Goal: Task Accomplishment & Management: Complete application form

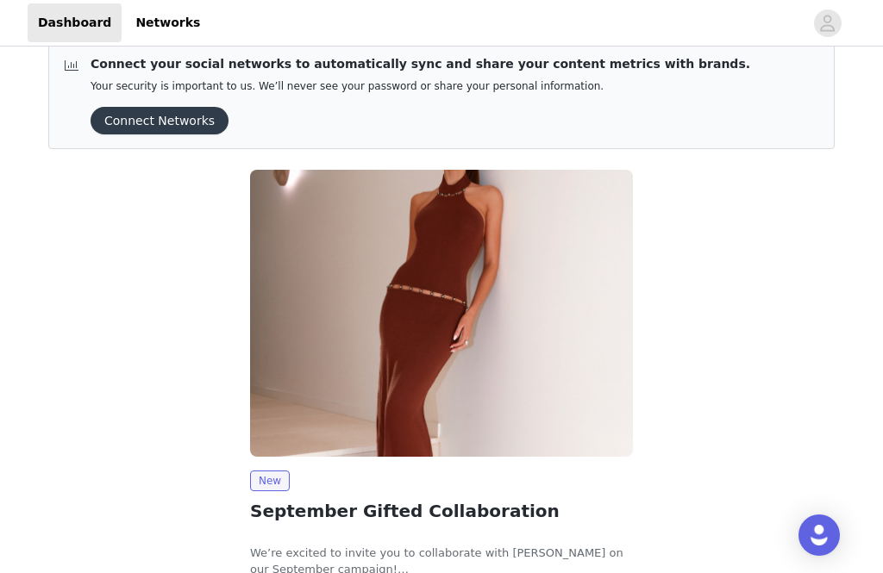
scroll to position [100, 0]
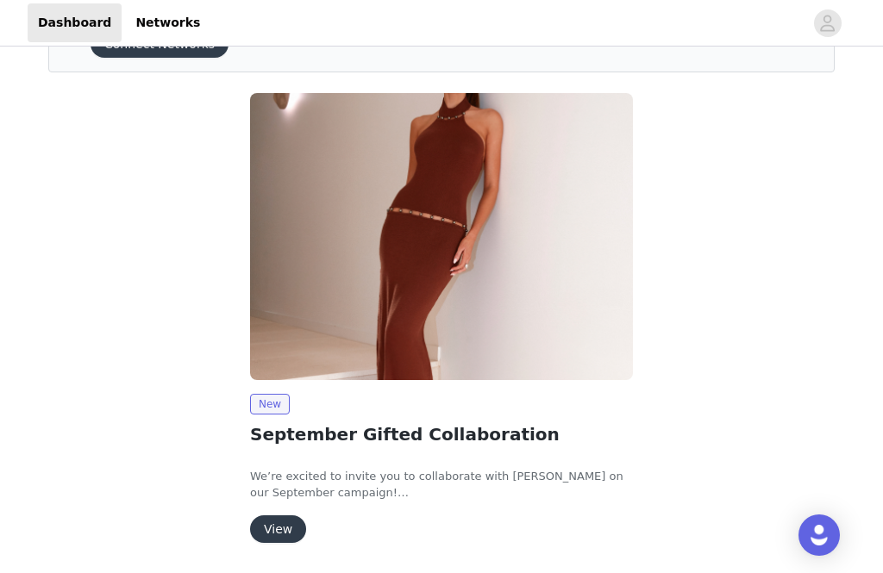
click at [283, 527] on button "View" at bounding box center [278, 529] width 56 height 28
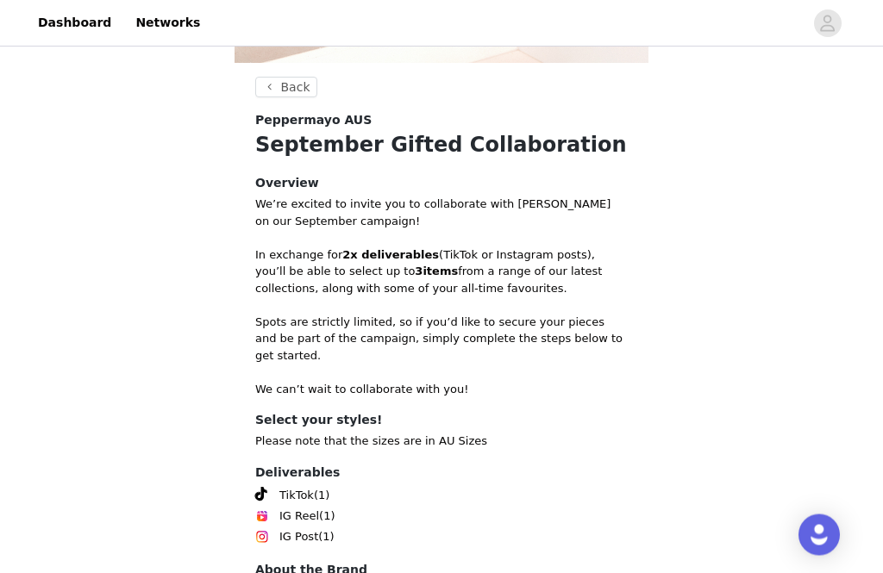
scroll to position [673, 0]
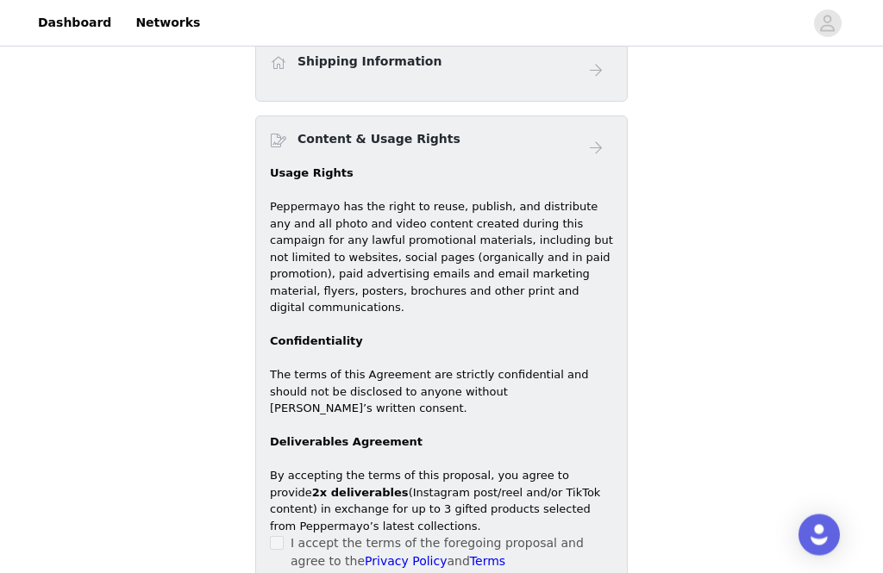
scroll to position [950, 0]
click at [285, 534] on div "I accept the terms of the foregoing proposal and agree to the Privacy Policy an…" at bounding box center [441, 552] width 343 height 36
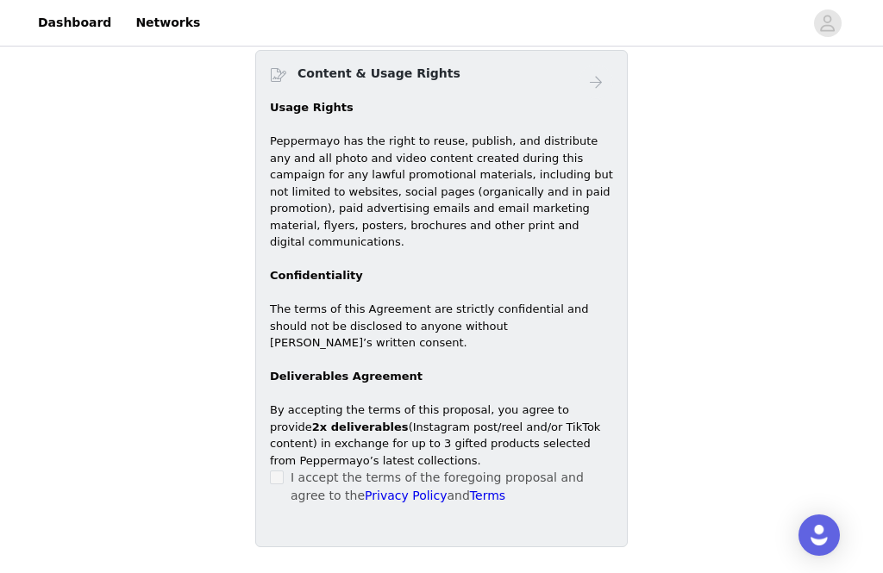
scroll to position [1020, 0]
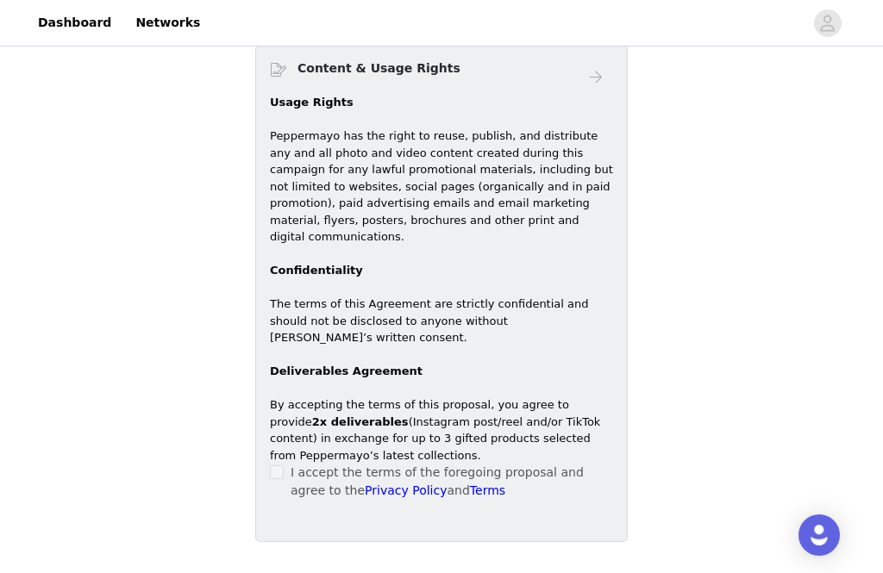
click at [295, 435] on p "By accepting the terms of this proposal, you agree to provide 2x deliverables (…" at bounding box center [441, 429] width 343 height 67
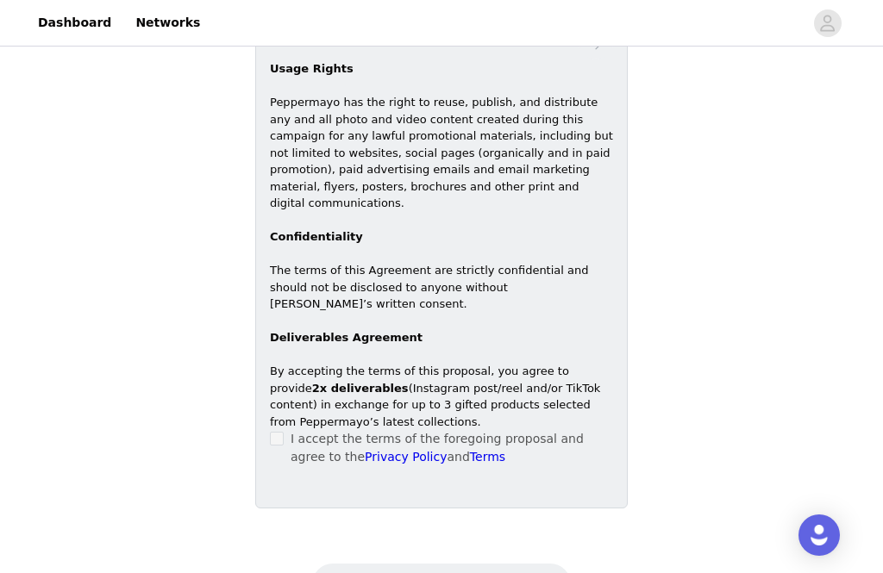
click at [281, 430] on label at bounding box center [277, 439] width 14 height 18
click at [285, 430] on div "I accept the terms of the foregoing proposal and agree to the Privacy Policy an…" at bounding box center [441, 448] width 343 height 36
click at [543, 363] on p "By accepting the terms of this proposal, you agree to provide 2x deliverables (…" at bounding box center [441, 396] width 343 height 67
click at [302, 430] on p "I accept the terms of the foregoing proposal and agree to the Privacy Policy an…" at bounding box center [451, 448] width 322 height 36
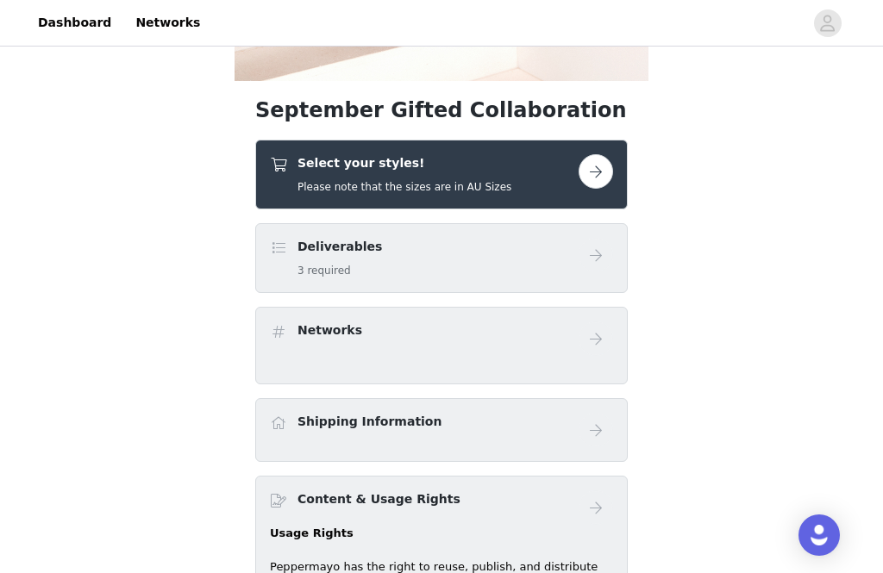
scroll to position [585, 0]
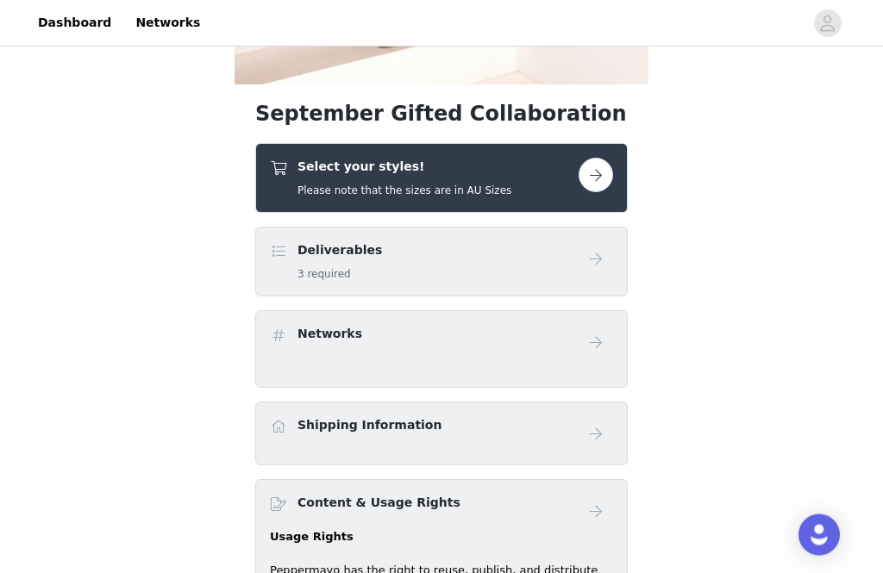
click at [596, 173] on button "button" at bounding box center [595, 176] width 34 height 34
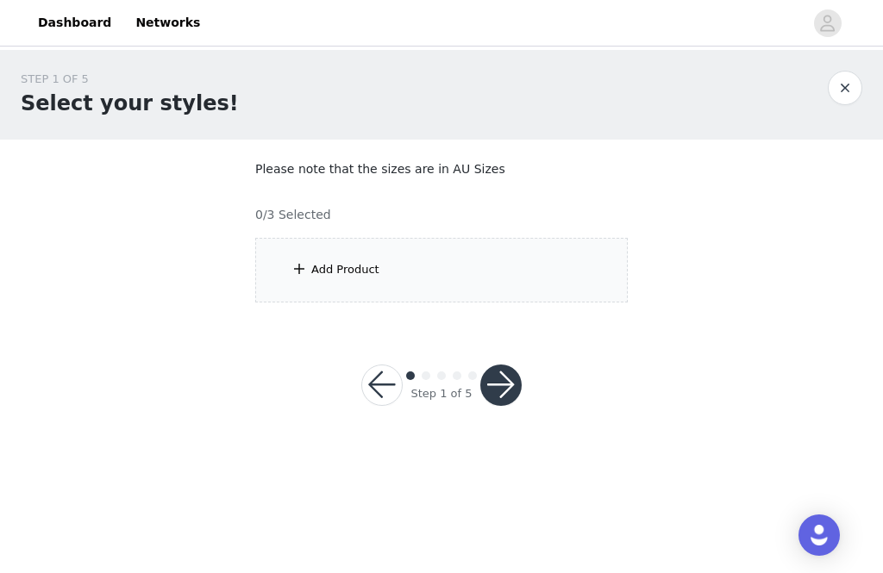
click at [483, 262] on div "Add Product" at bounding box center [441, 270] width 372 height 65
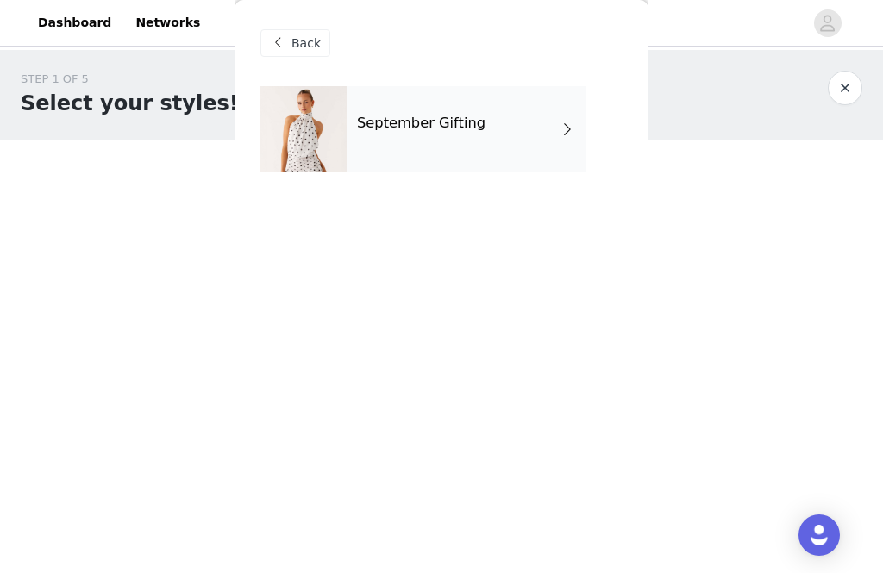
click at [545, 134] on div "September Gifting" at bounding box center [466, 129] width 240 height 86
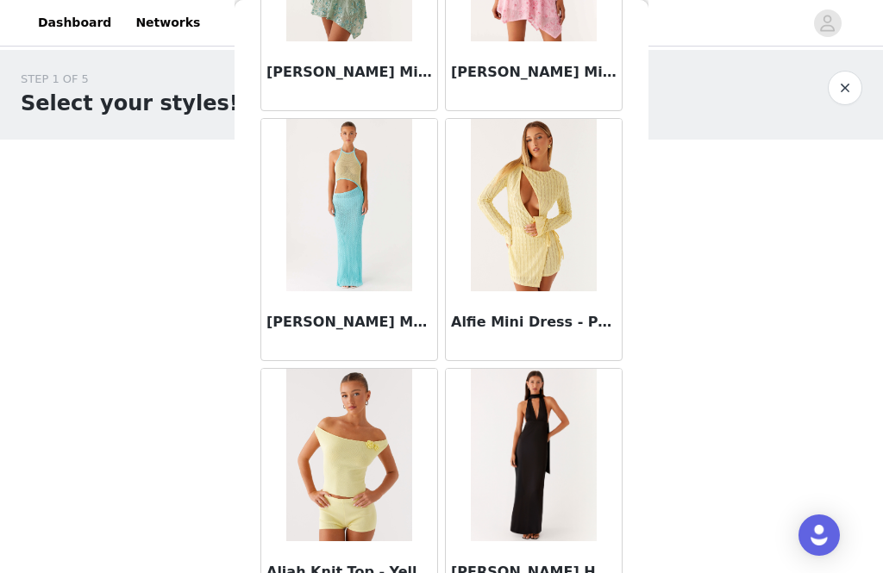
scroll to position [1945, 0]
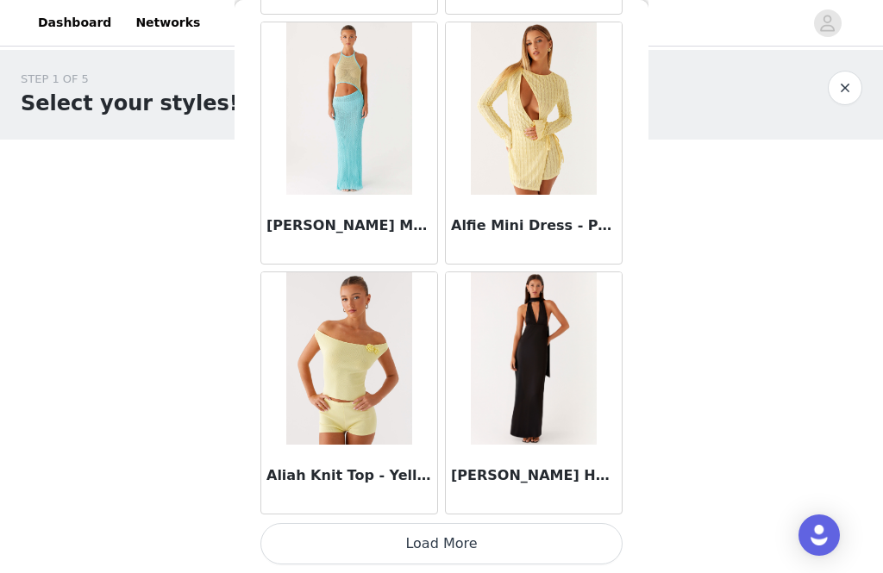
click at [545, 540] on button "Load More" at bounding box center [441, 543] width 362 height 41
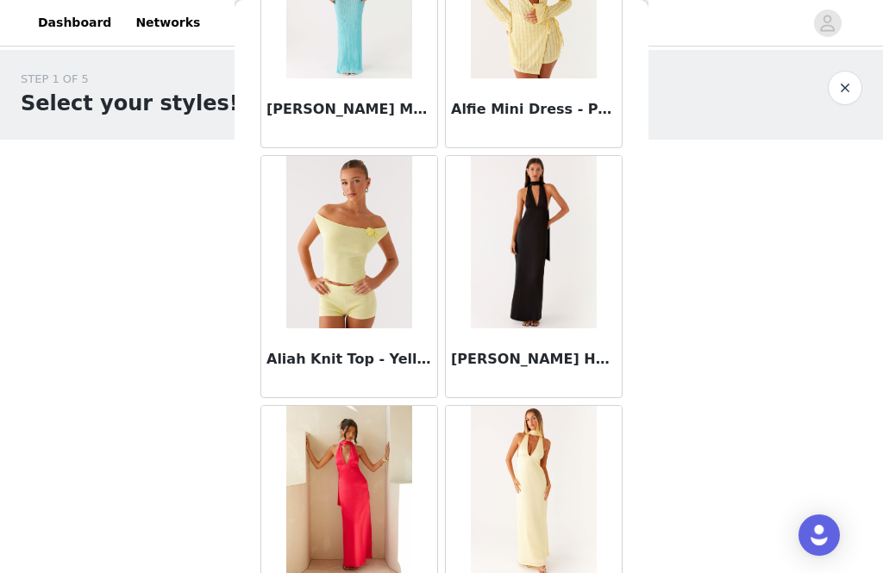
scroll to position [2186, 0]
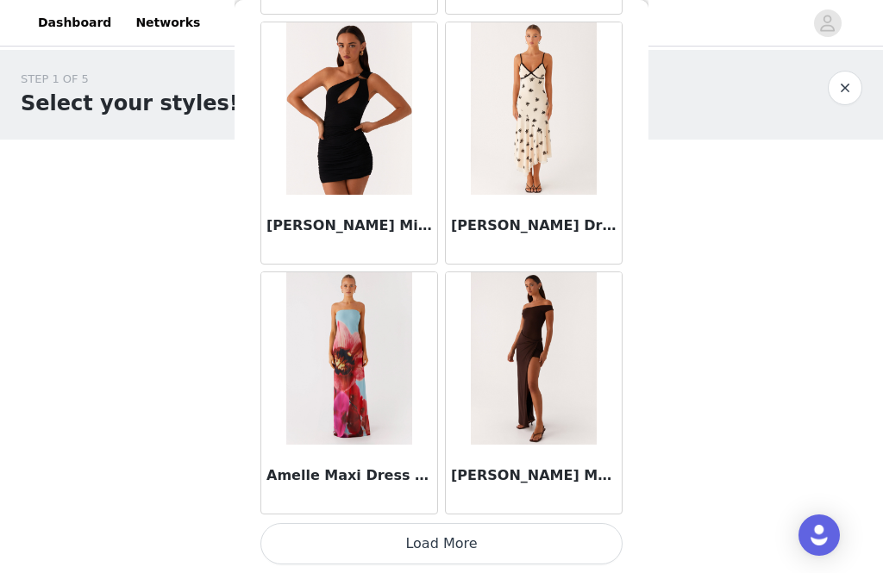
click at [497, 538] on button "Load More" at bounding box center [441, 543] width 362 height 41
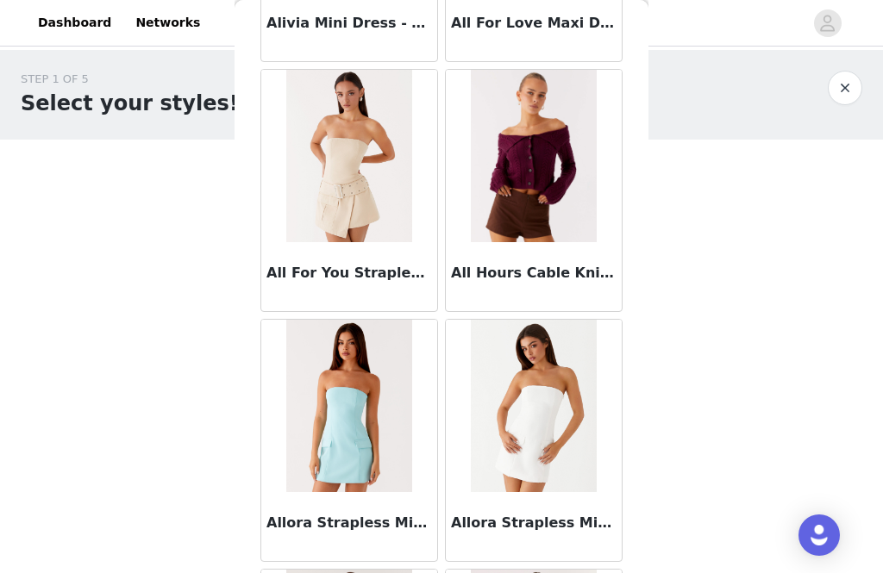
scroll to position [3507, 0]
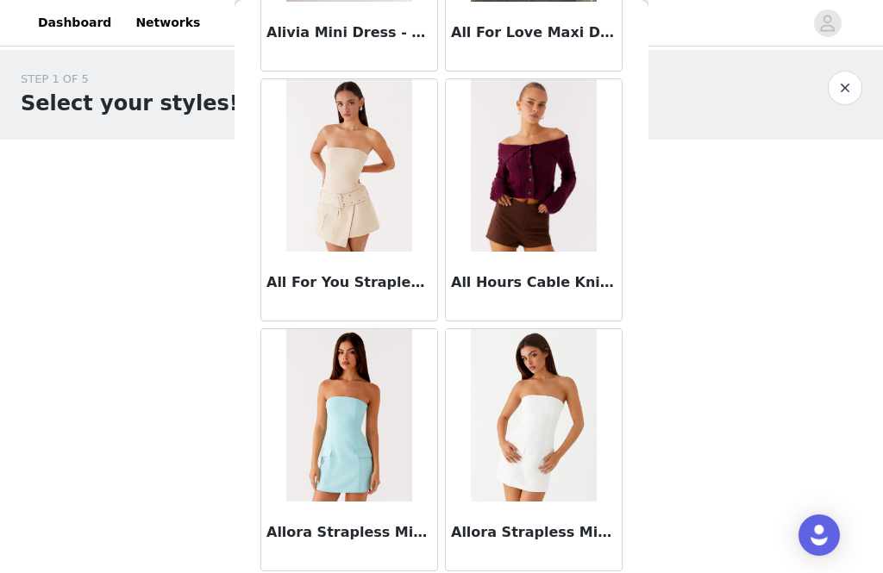
click at [354, 249] on img at bounding box center [348, 165] width 125 height 172
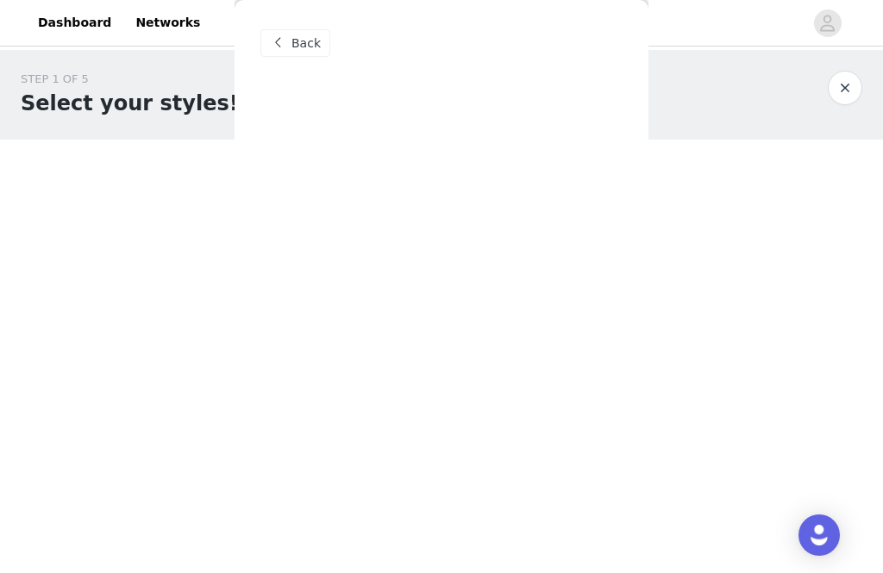
scroll to position [0, 0]
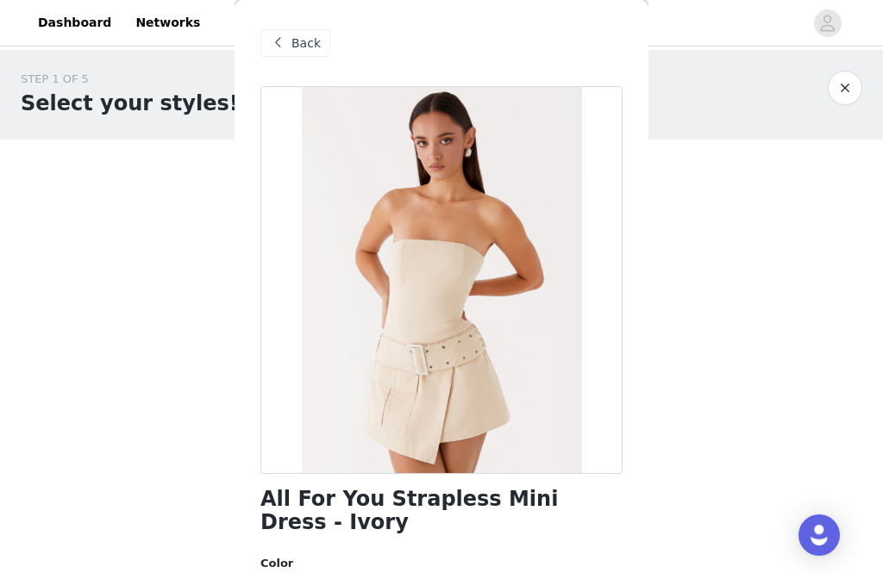
click at [538, 383] on div at bounding box center [441, 280] width 362 height 388
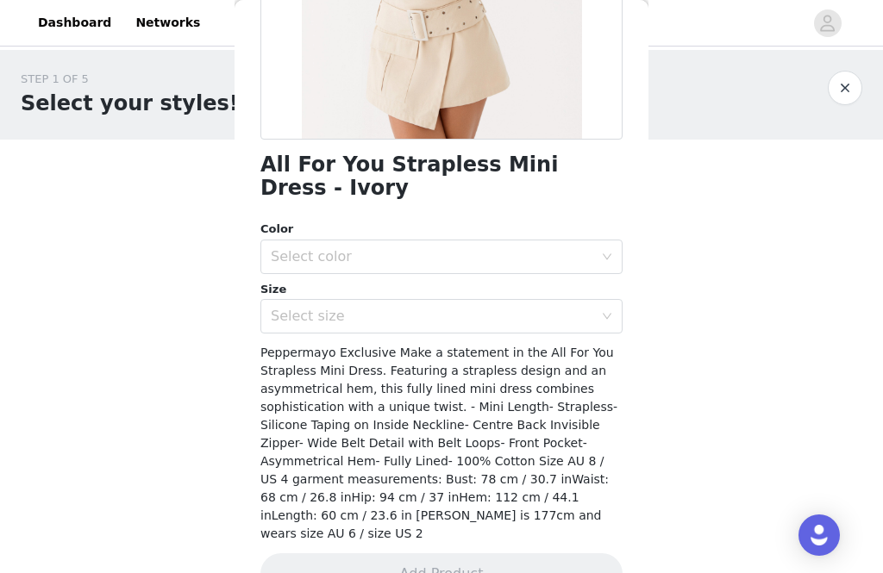
scroll to position [334, 0]
click at [558, 428] on div "Peppermayo Exclusive Make a statement in the All For You Strapless Mini Dress. …" at bounding box center [441, 443] width 362 height 199
click at [562, 495] on div "Peppermayo Exclusive Make a statement in the All For You Strapless Mini Dress. …" at bounding box center [441, 443] width 362 height 199
click at [549, 308] on div "Select size" at bounding box center [432, 316] width 322 height 17
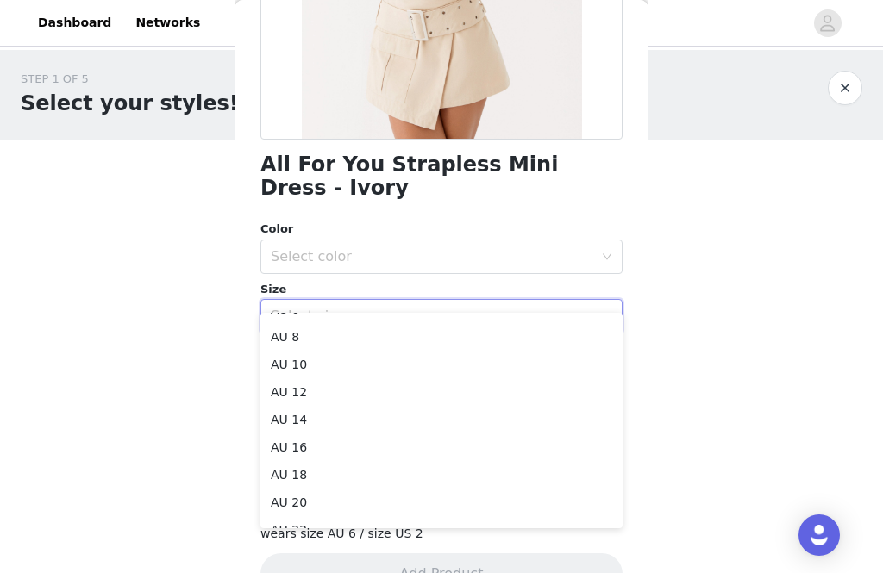
scroll to position [50, 0]
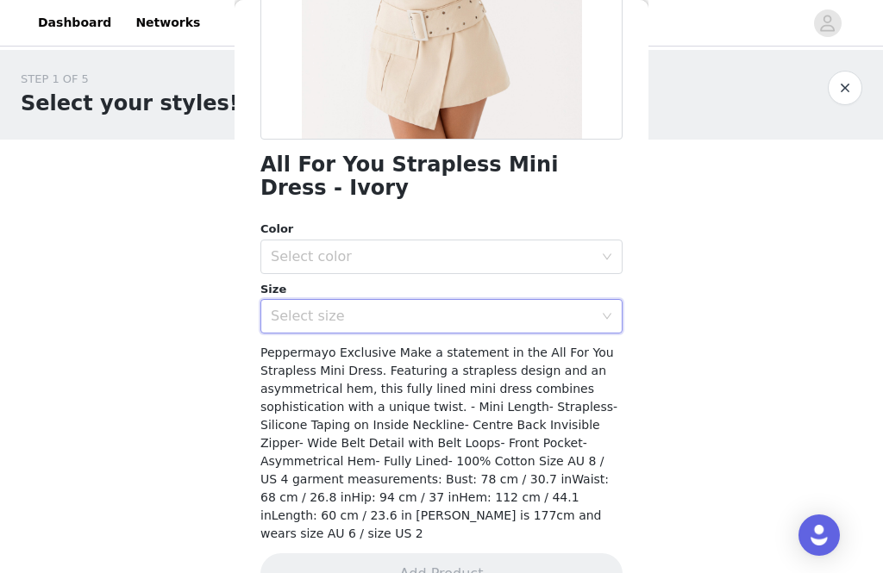
click at [762, 470] on body "Dashboard Networks STEP 1 OF 5 Select your styles! Please note that the sizes a…" at bounding box center [441, 286] width 883 height 573
click at [543, 308] on div "Select size" at bounding box center [432, 316] width 322 height 17
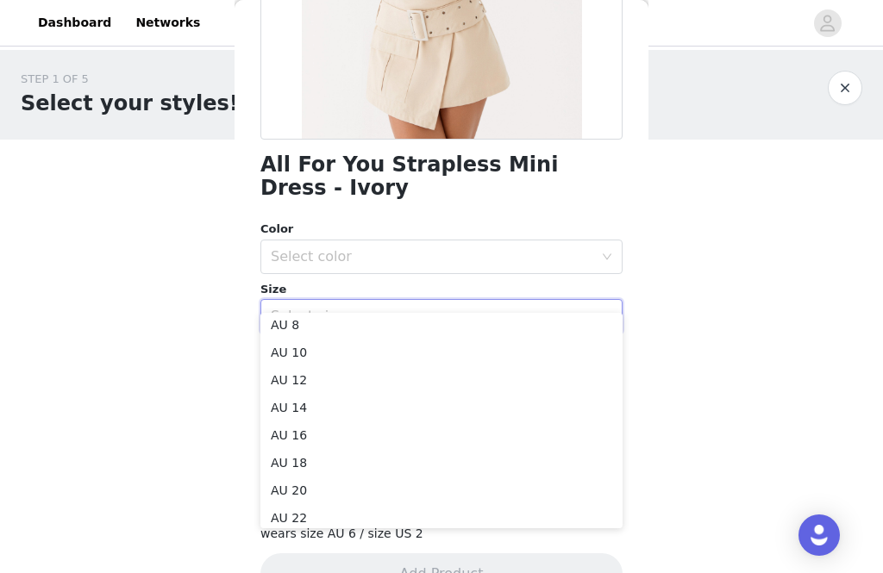
scroll to position [57, 0]
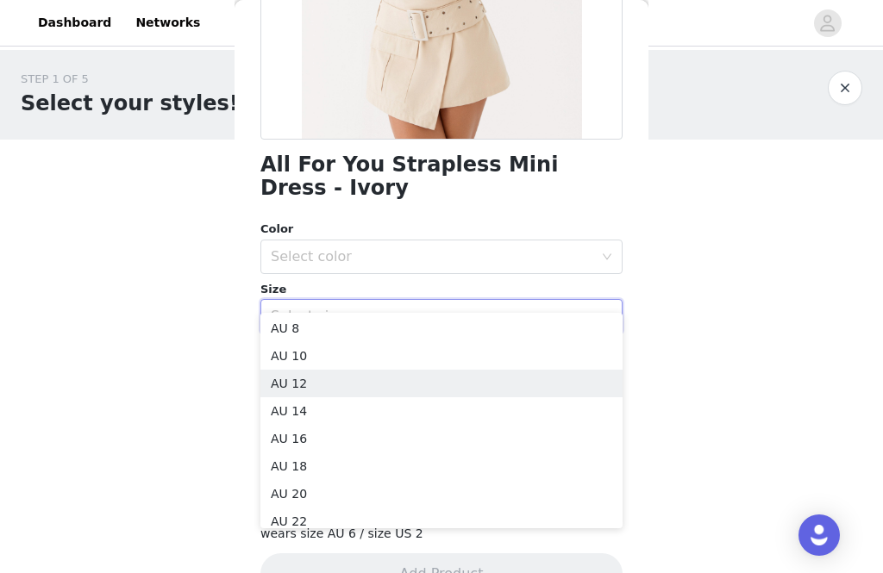
click at [520, 383] on li "AU 12" at bounding box center [441, 384] width 362 height 28
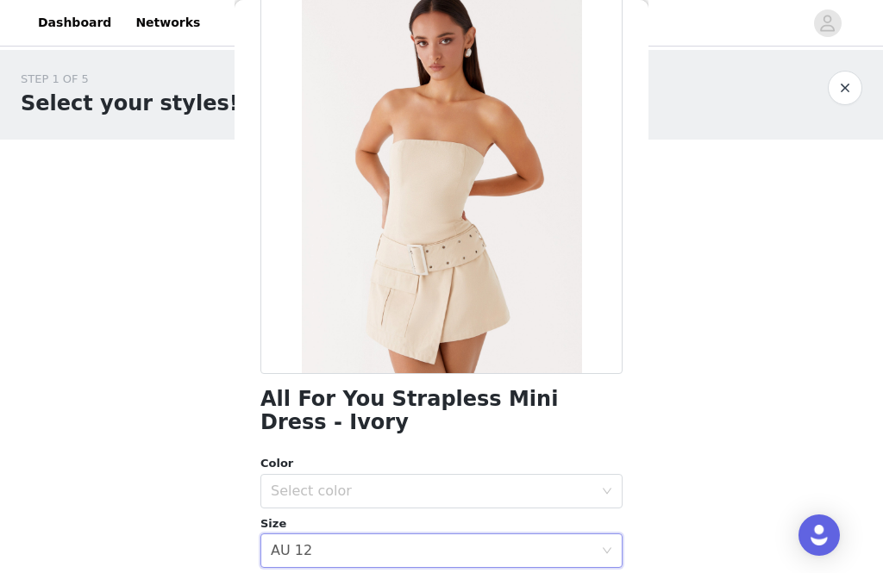
scroll to position [101, 0]
click at [847, 82] on button "button" at bounding box center [844, 88] width 34 height 34
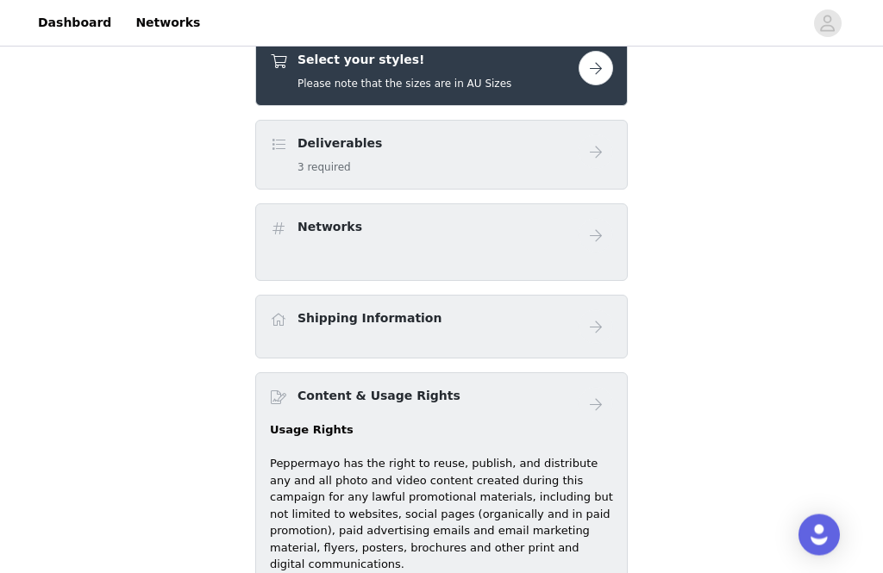
scroll to position [691, 0]
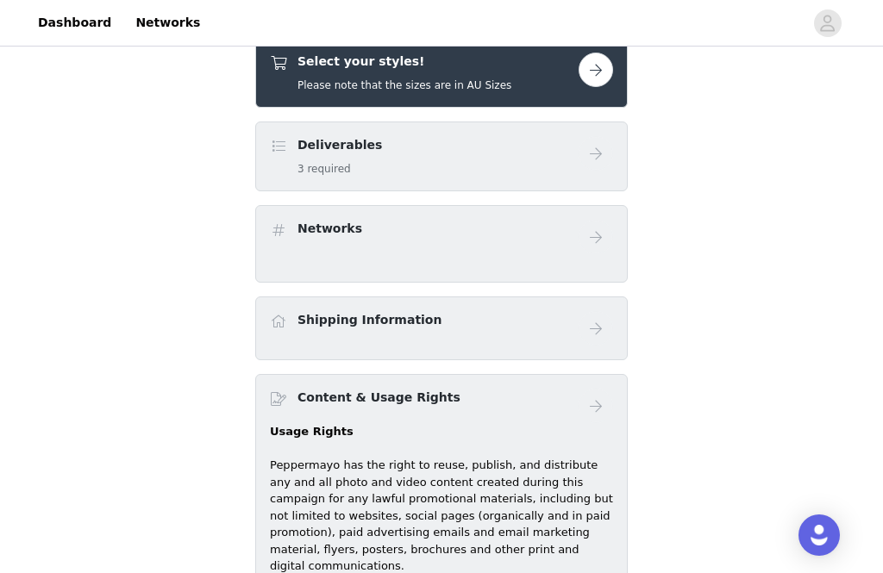
click at [507, 181] on div "Deliverables 3 required" at bounding box center [441, 157] width 372 height 70
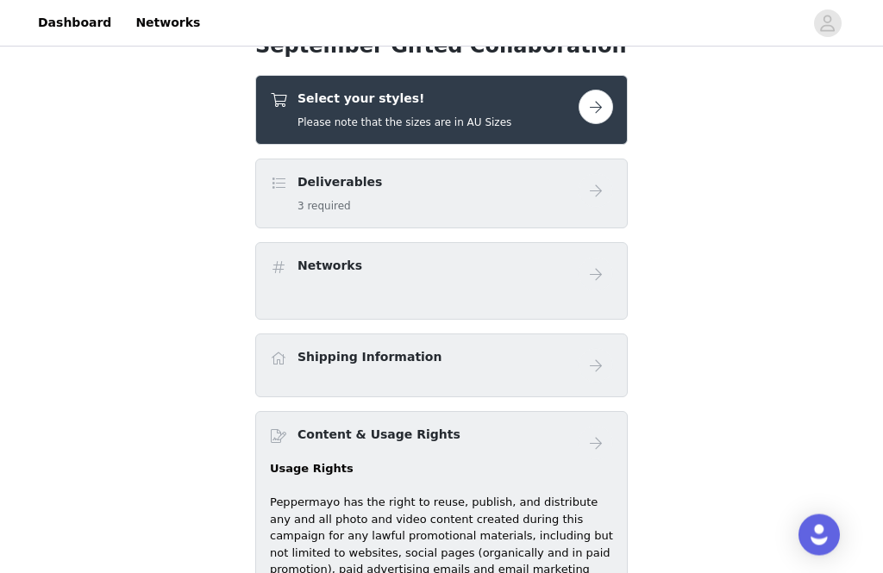
scroll to position [654, 0]
click at [601, 106] on button "button" at bounding box center [595, 107] width 34 height 34
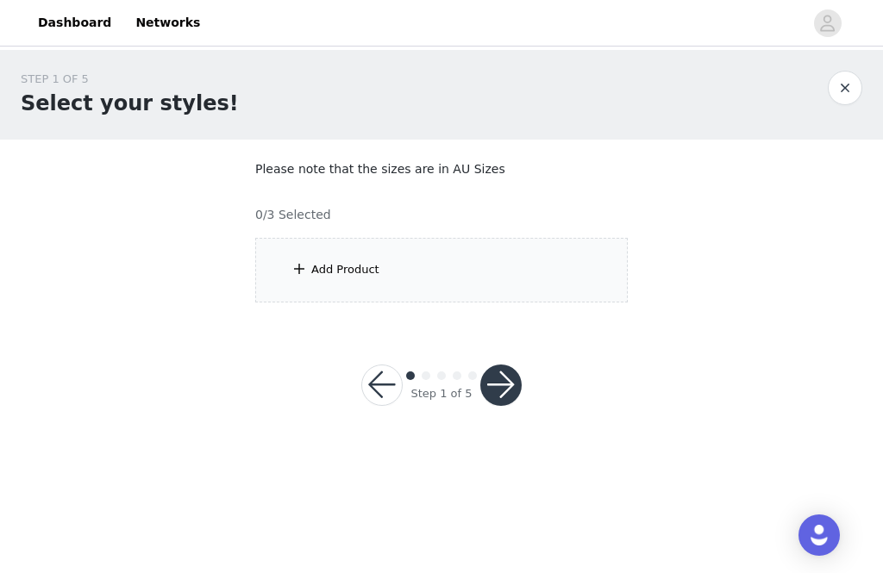
click at [528, 278] on div "Add Product" at bounding box center [441, 270] width 372 height 65
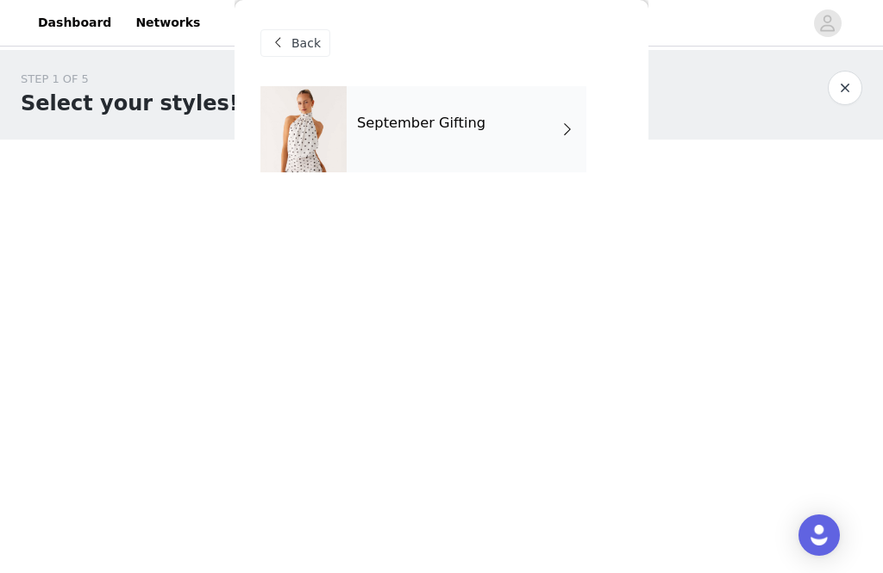
click at [543, 130] on div "September Gifting" at bounding box center [466, 129] width 240 height 86
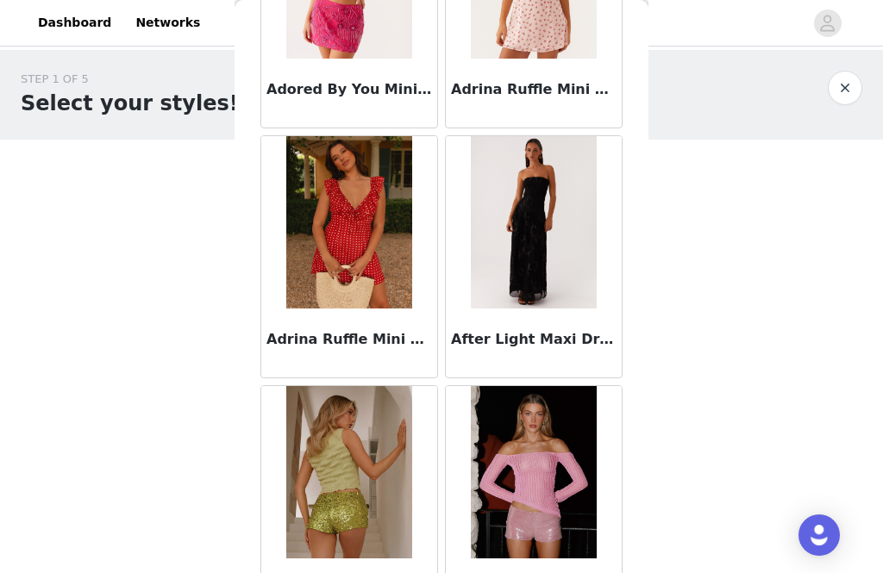
scroll to position [446, 0]
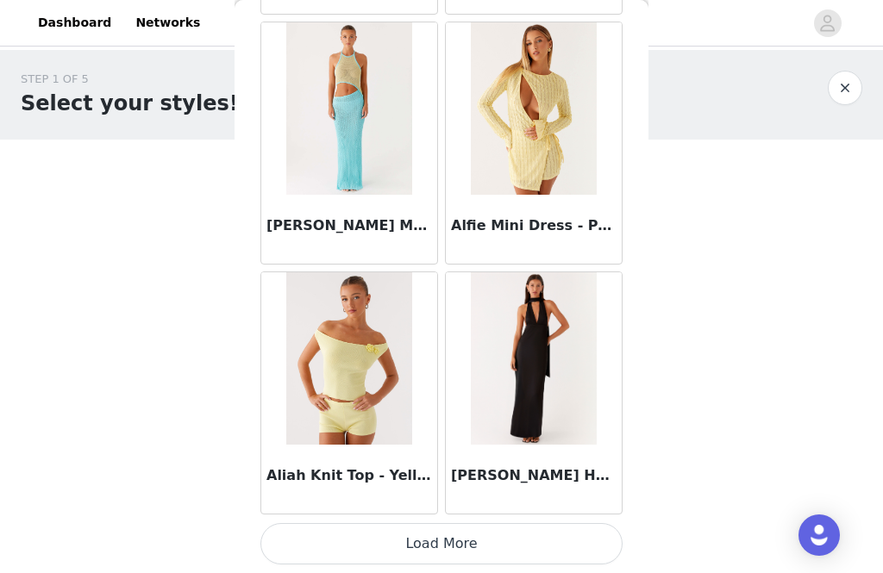
click at [431, 545] on button "Load More" at bounding box center [441, 543] width 362 height 41
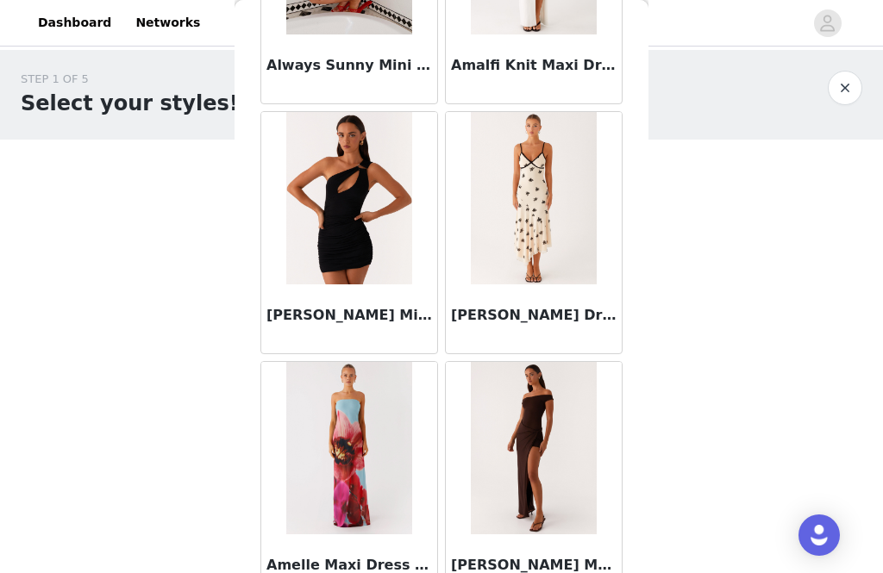
scroll to position [4482, 0]
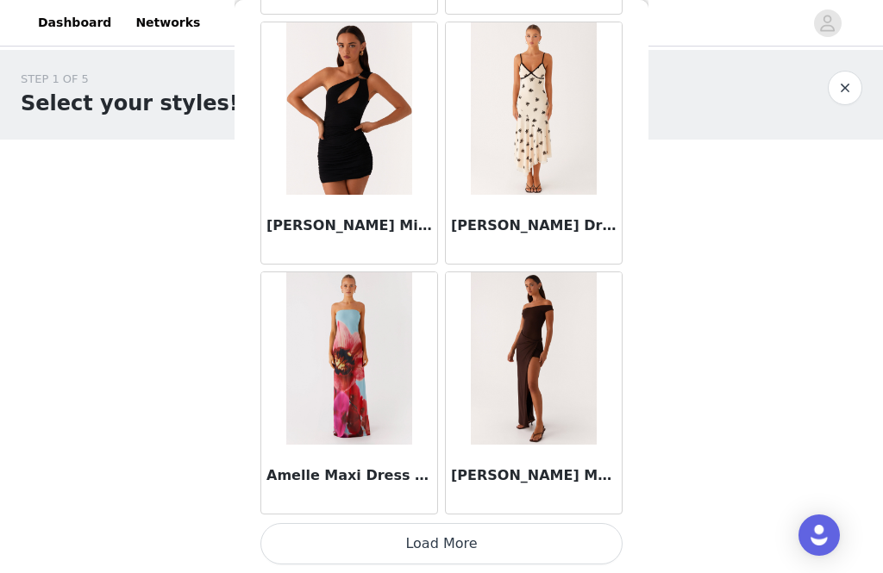
click at [541, 526] on button "Load More" at bounding box center [441, 543] width 362 height 41
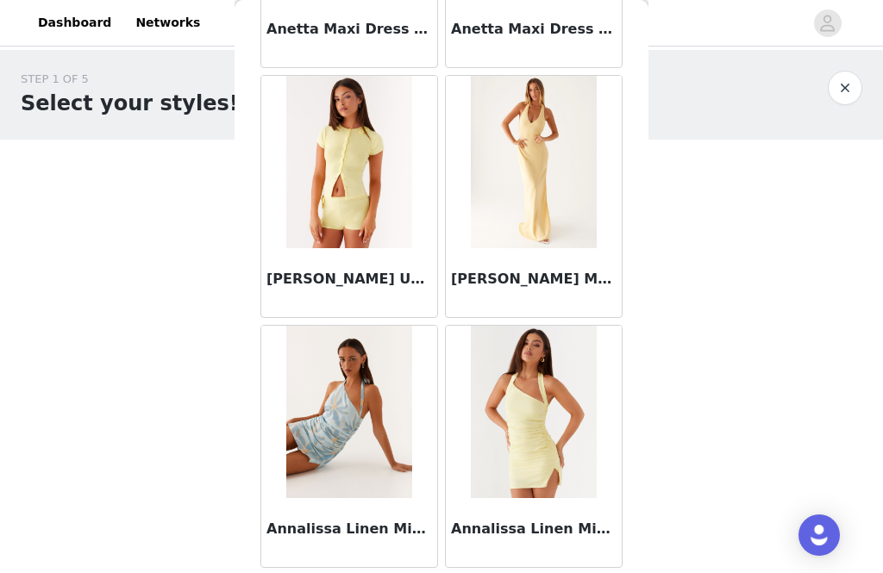
scroll to position [7010, 0]
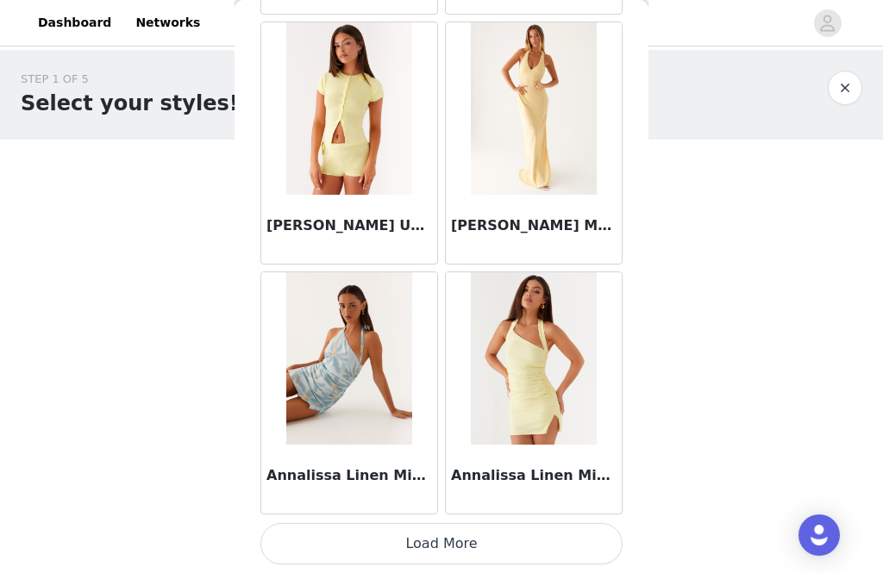
click at [456, 545] on button "Load More" at bounding box center [441, 543] width 362 height 41
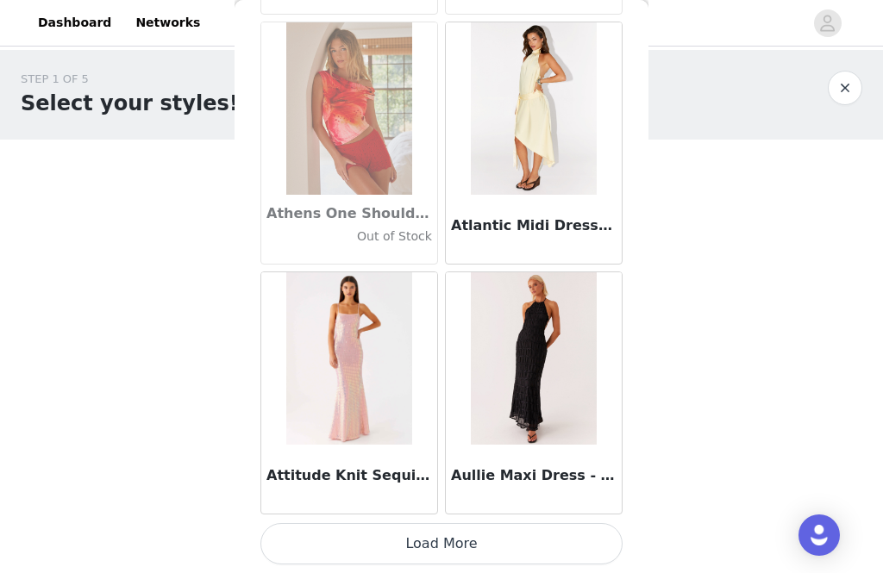
scroll to position [9562, 0]
click at [648, 278] on div "STEP 1 OF 5 Select your styles! Please note that the sizes are in AU Sizes 0/3 …" at bounding box center [441, 186] width 883 height 273
click at [512, 554] on button "Load More" at bounding box center [441, 543] width 362 height 41
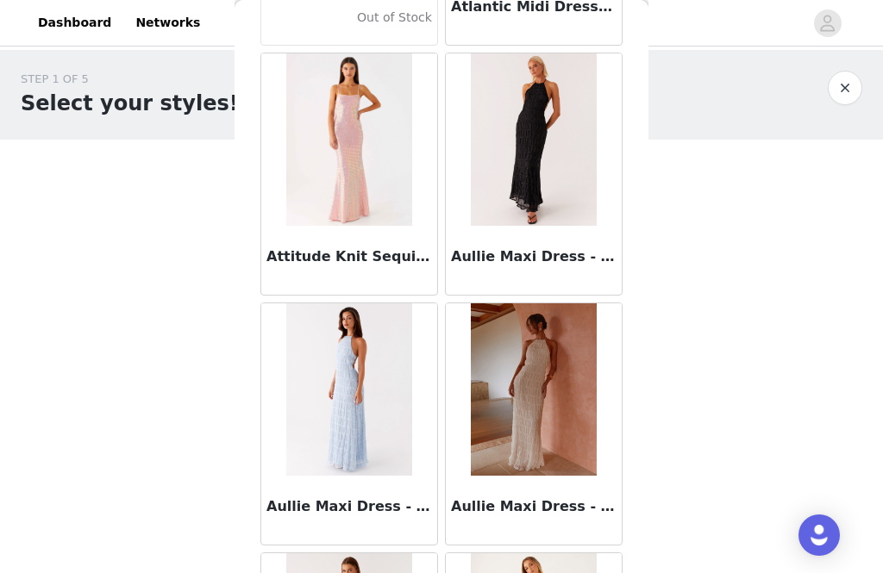
scroll to position [9786, 0]
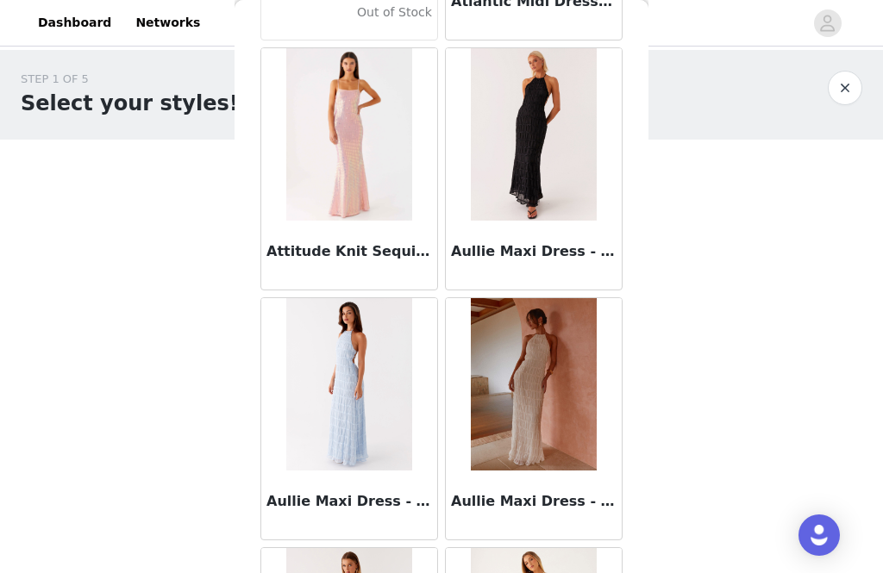
click at [396, 218] on img at bounding box center [348, 134] width 125 height 172
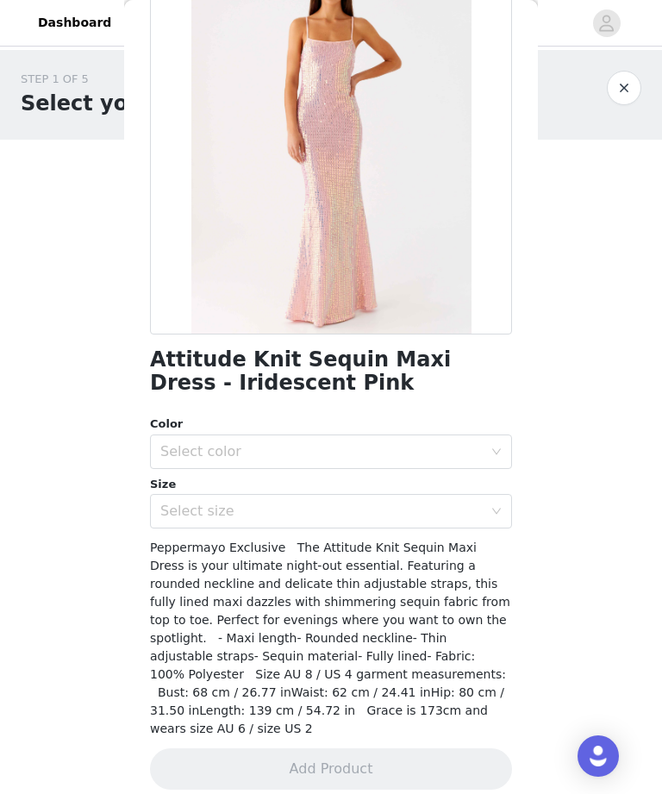
scroll to position [137, 0]
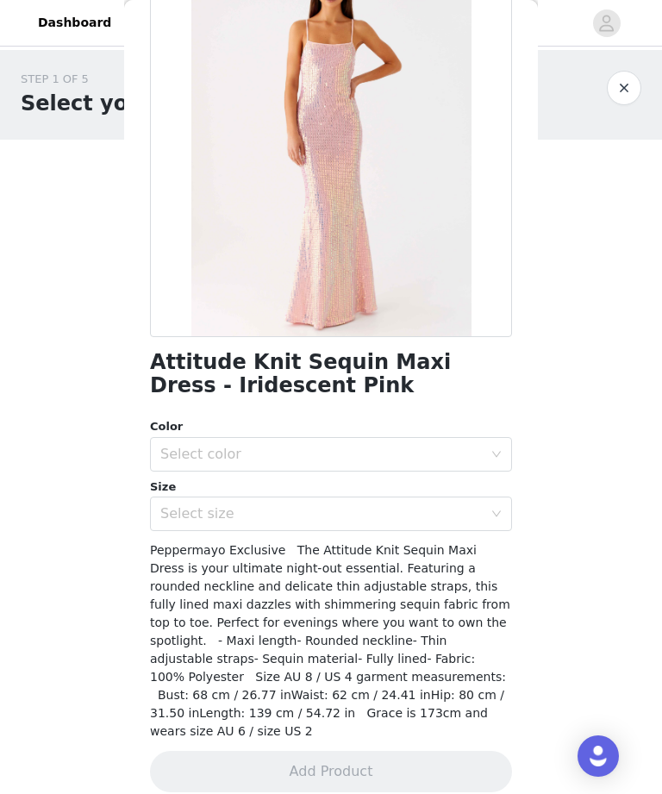
click at [468, 519] on div "Select size" at bounding box center [321, 513] width 322 height 17
click at [462, 461] on div "Select color" at bounding box center [321, 454] width 322 height 17
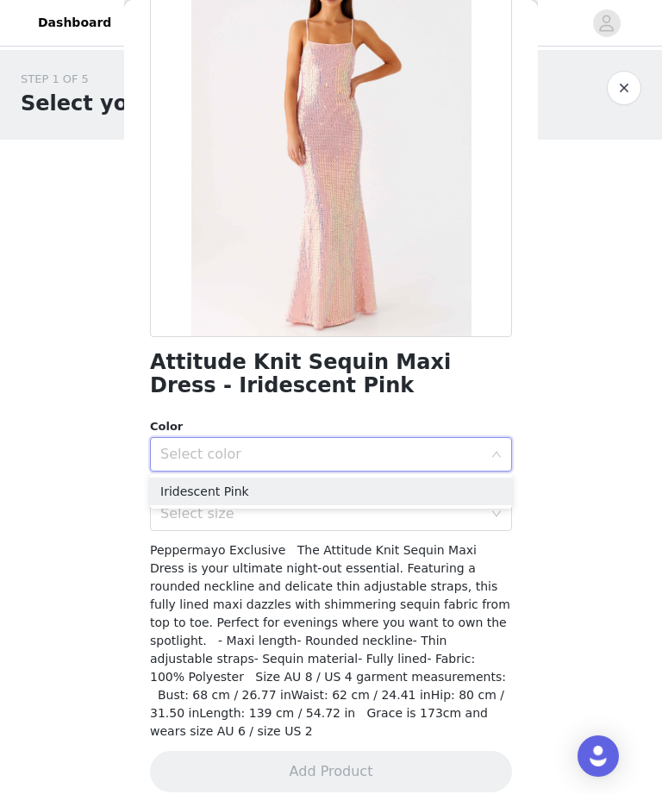
click at [474, 455] on div "Select color" at bounding box center [321, 454] width 322 height 17
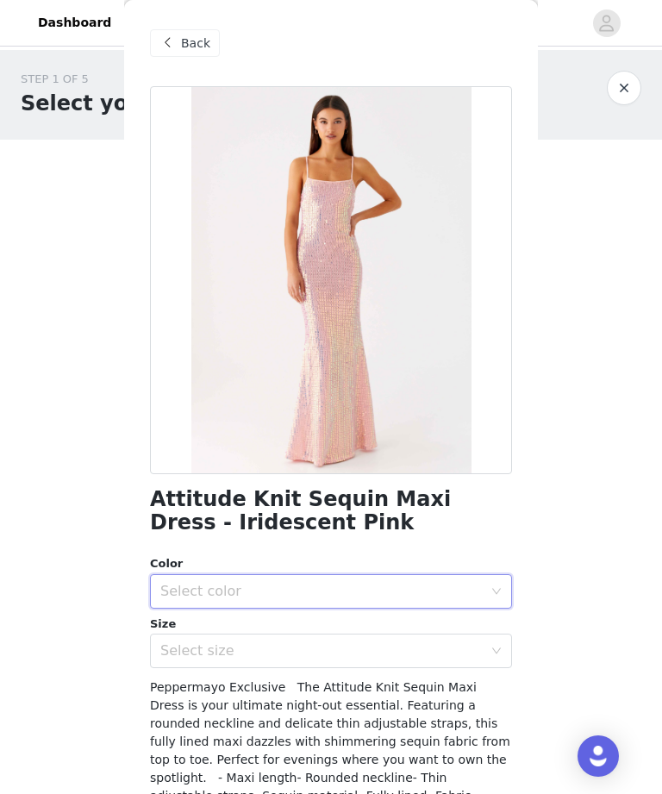
scroll to position [0, 0]
click at [203, 41] on span "Back" at bounding box center [195, 43] width 29 height 18
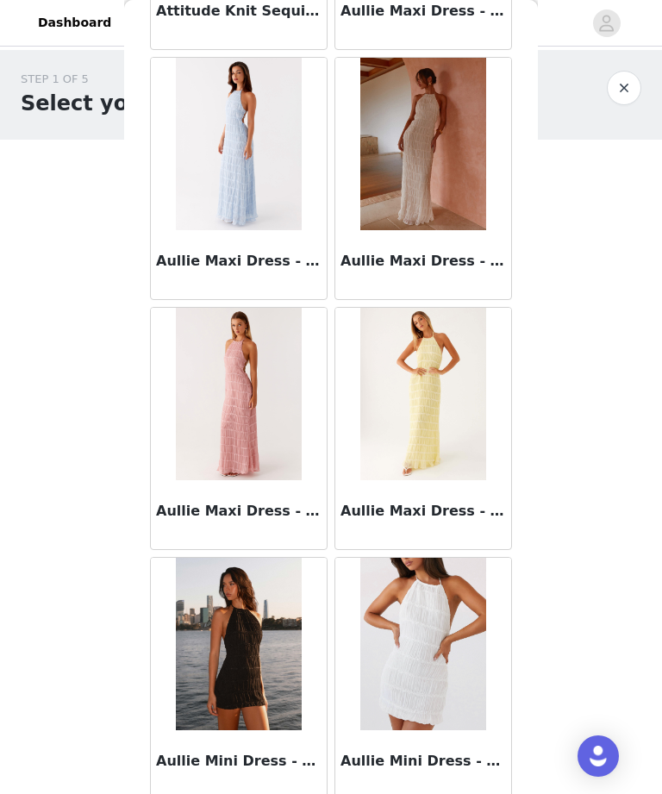
scroll to position [10025, 0]
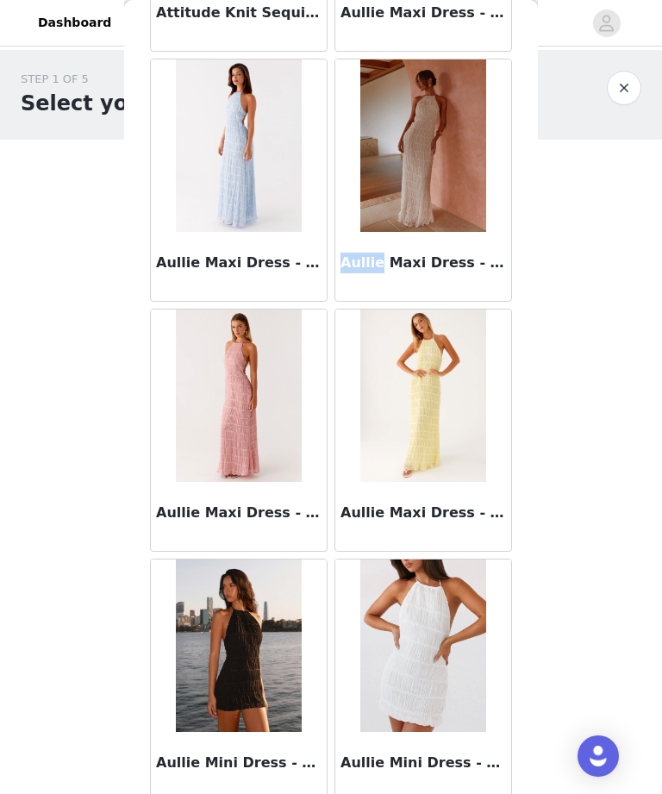
click at [453, 204] on img at bounding box center [422, 145] width 125 height 172
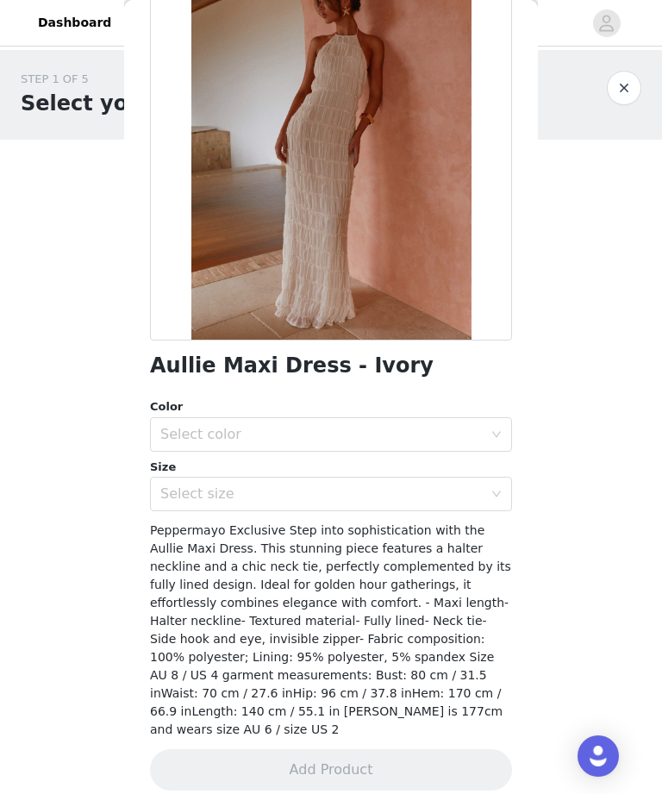
scroll to position [132, 0]
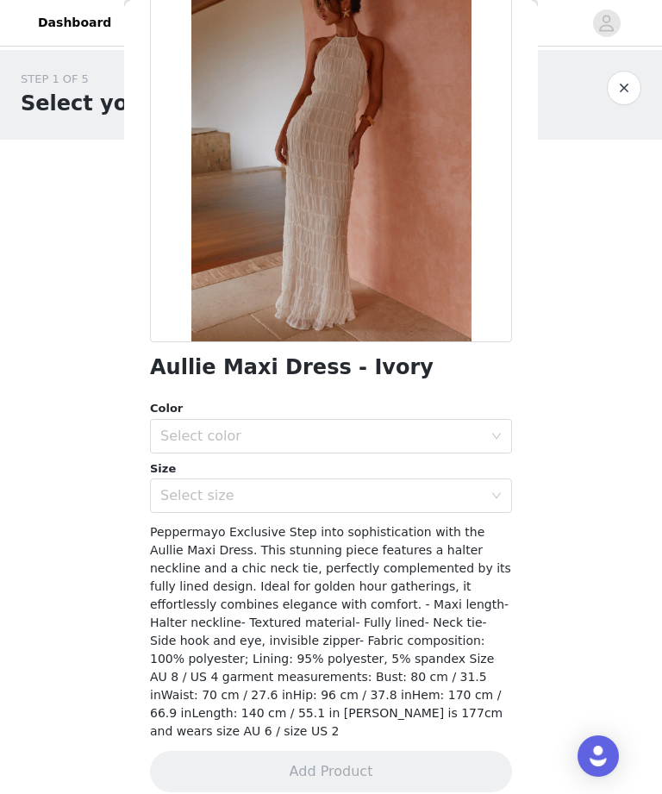
click at [450, 441] on div "Select color" at bounding box center [321, 435] width 322 height 17
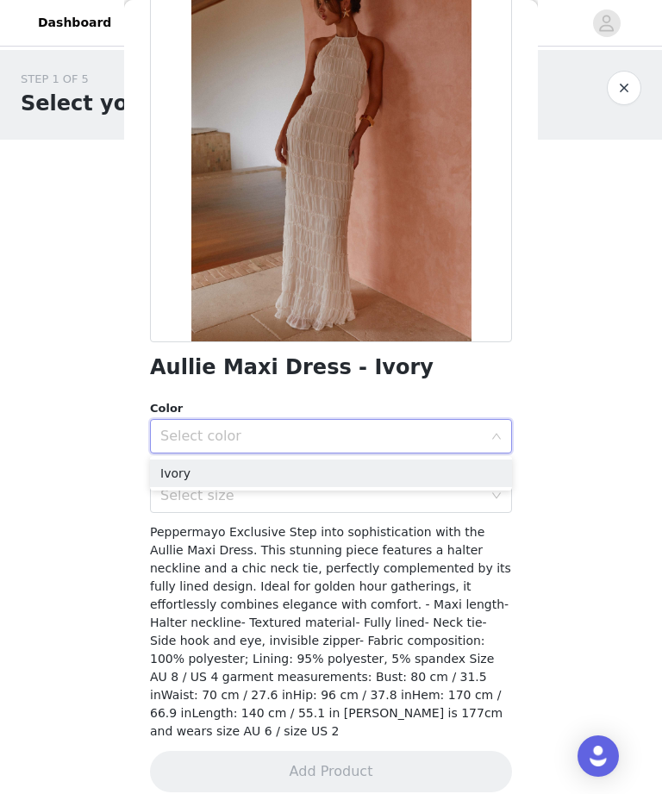
click at [440, 481] on li "Ivory" at bounding box center [331, 473] width 362 height 28
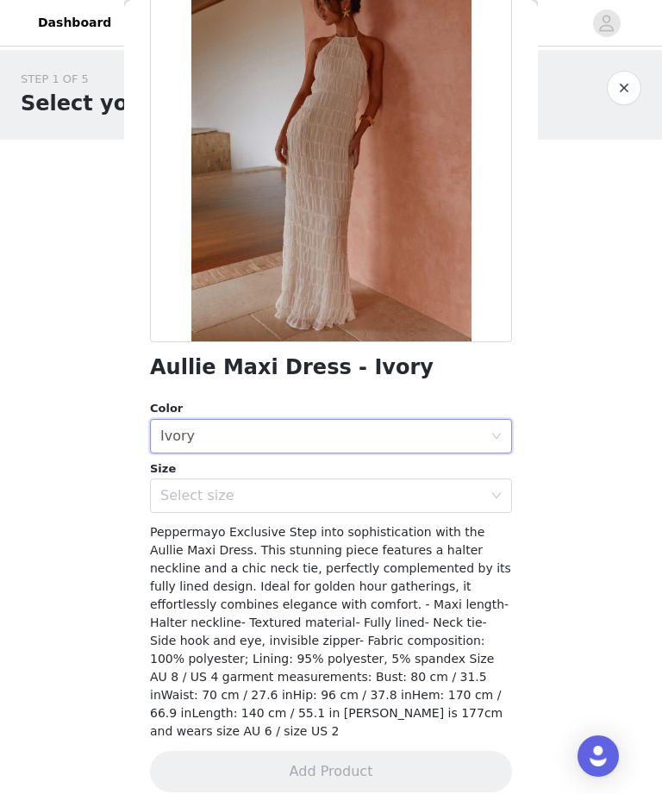
click at [435, 491] on div "Select size" at bounding box center [321, 495] width 322 height 17
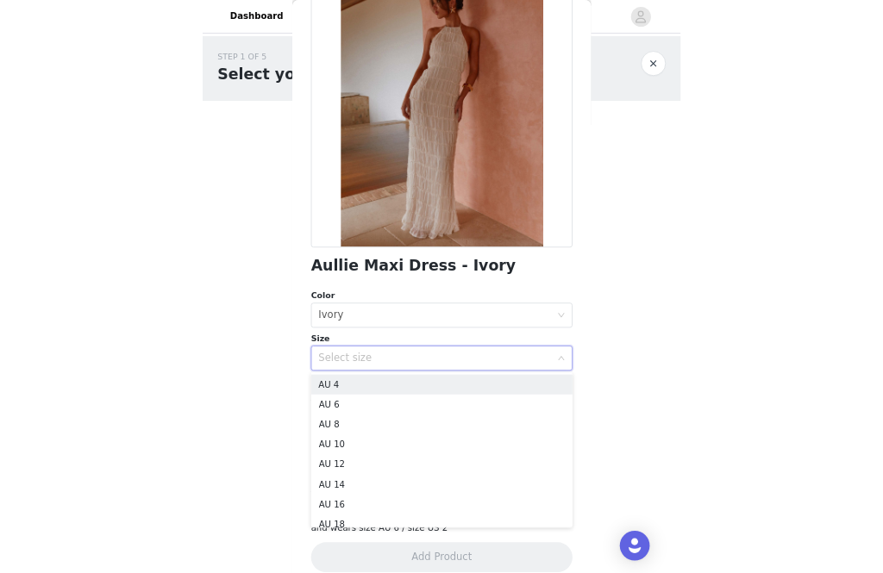
scroll to position [43, 0]
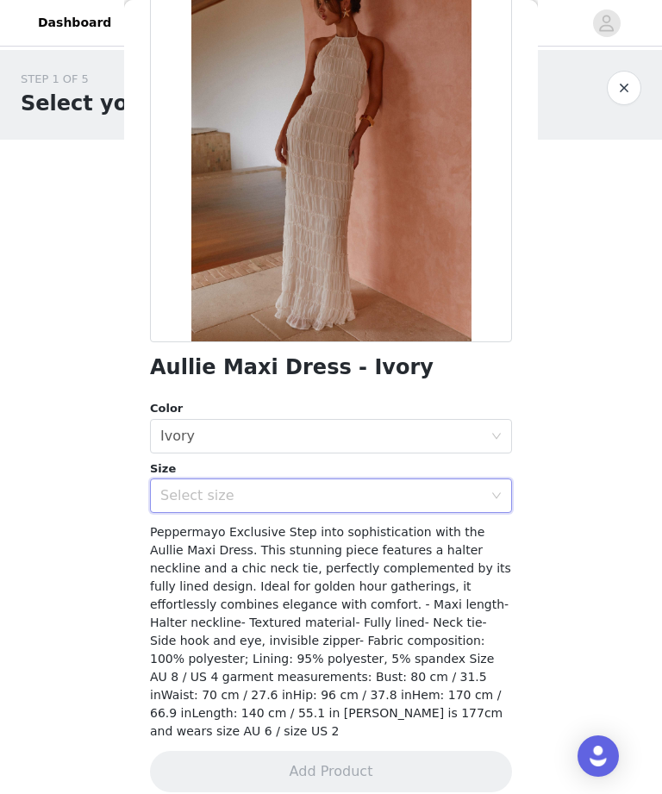
click at [625, 323] on div "STEP 1 OF 5 Select your styles! Please note that the sizes are in AU Sizes 0/3 …" at bounding box center [331, 248] width 662 height 397
click at [422, 479] on div "Select size" at bounding box center [325, 495] width 330 height 33
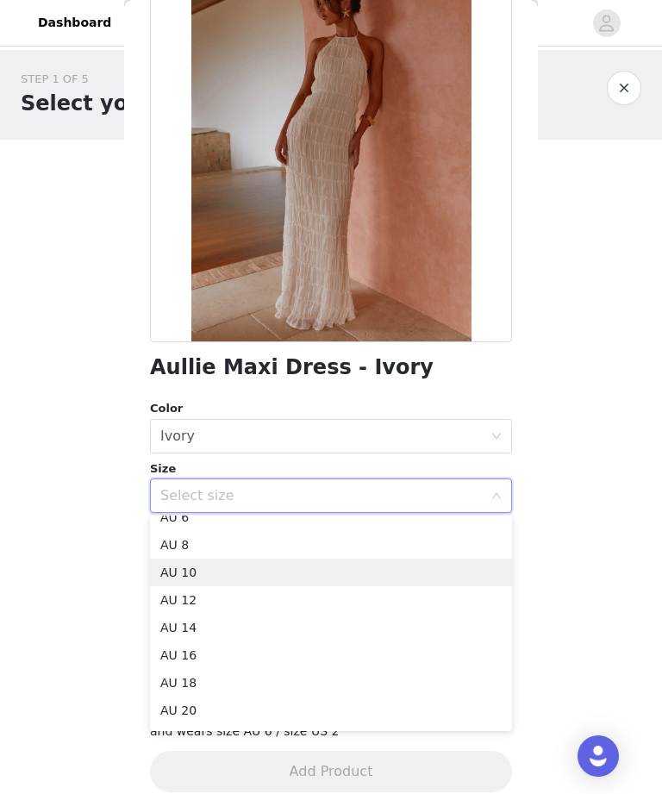
click at [346, 572] on li "AU 10" at bounding box center [331, 572] width 362 height 28
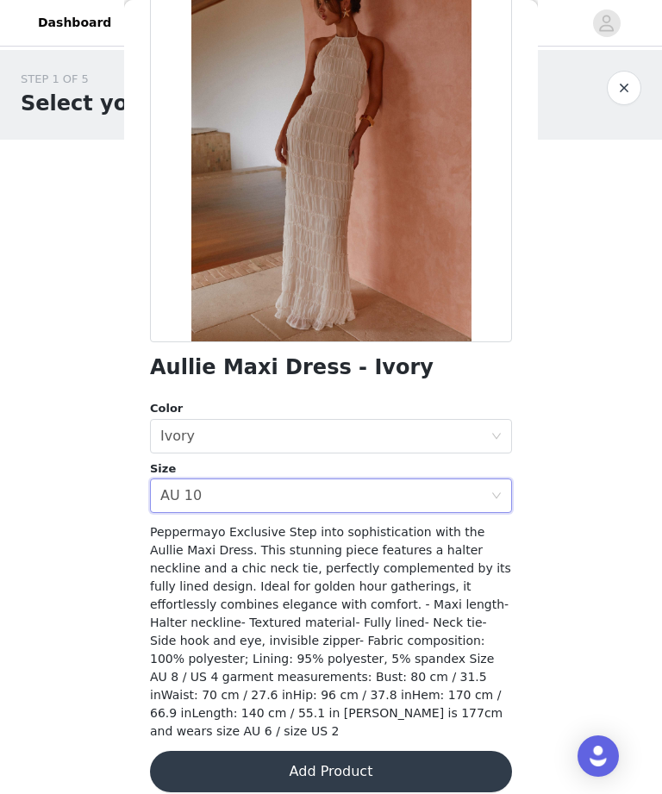
click at [348, 572] on button "Add Product" at bounding box center [331, 771] width 362 height 41
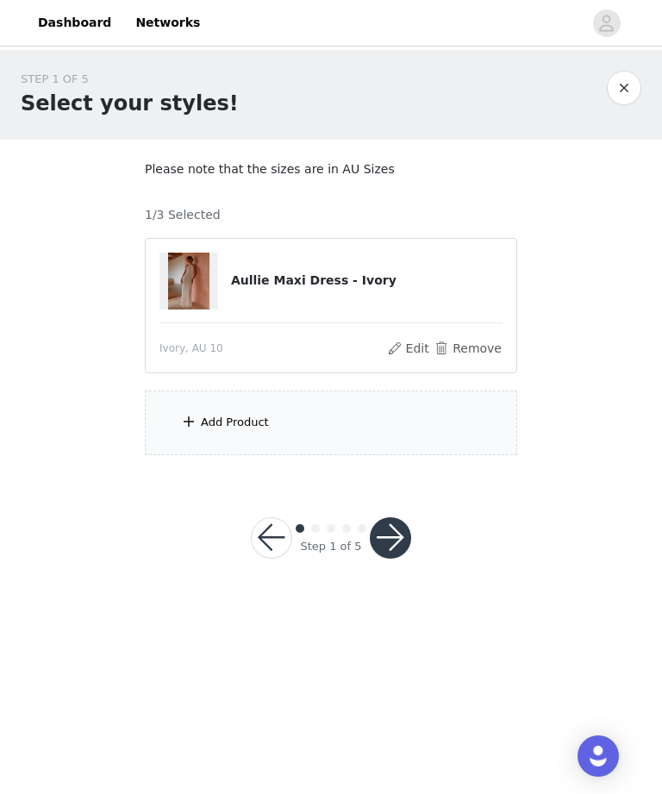
click at [460, 421] on div "Add Product" at bounding box center [331, 422] width 372 height 65
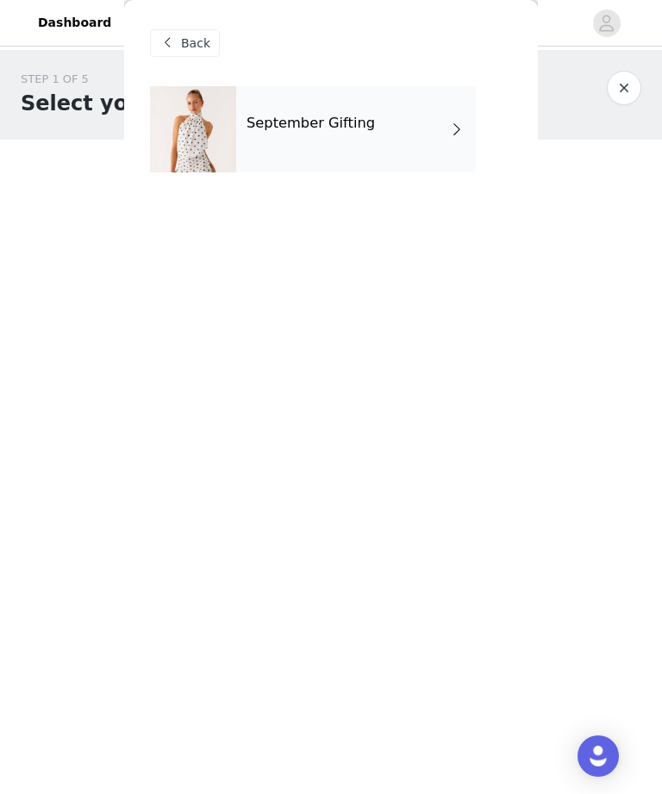
click at [473, 128] on div "September Gifting" at bounding box center [356, 129] width 240 height 86
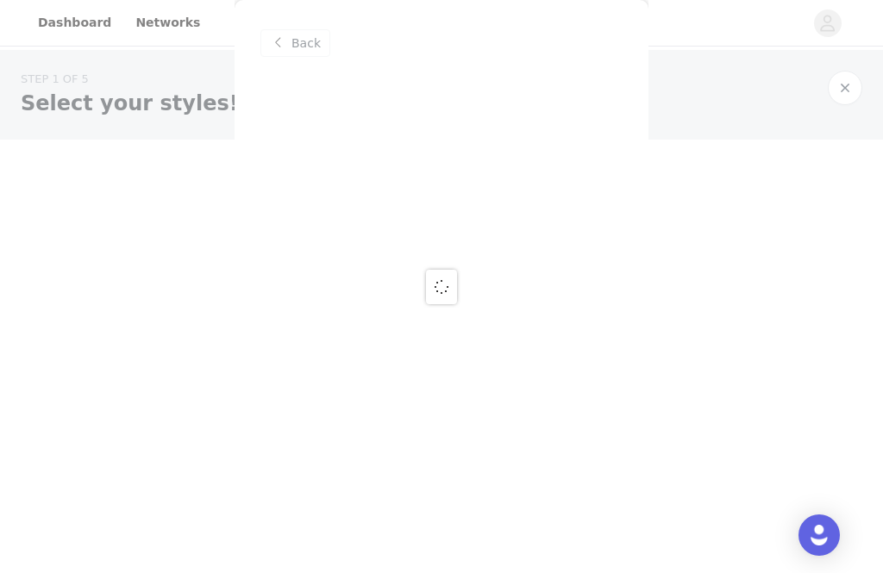
click at [726, 211] on div at bounding box center [441, 286] width 883 height 573
click at [844, 87] on div at bounding box center [441, 286] width 883 height 573
click at [310, 41] on div at bounding box center [441, 286] width 883 height 573
click at [848, 84] on div at bounding box center [441, 286] width 883 height 573
click at [845, 91] on div at bounding box center [441, 286] width 883 height 573
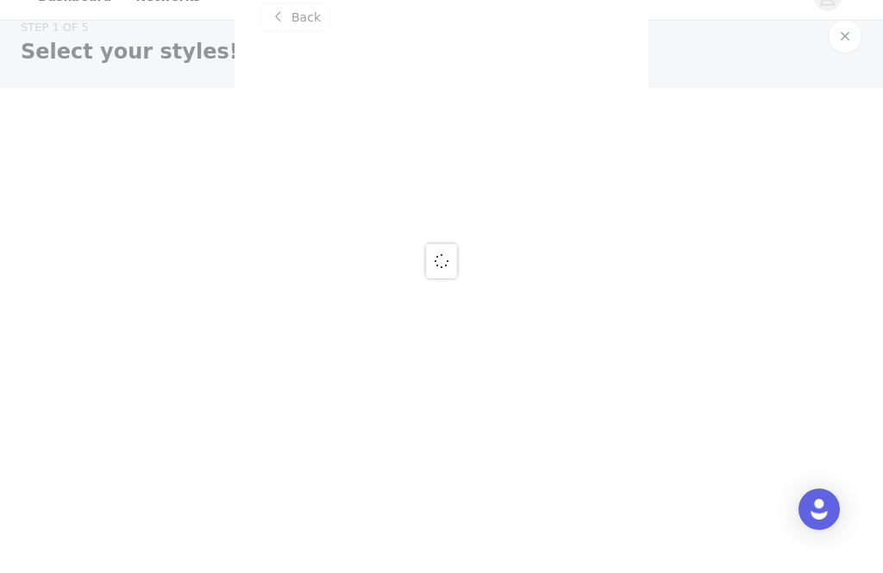
scroll to position [0, 0]
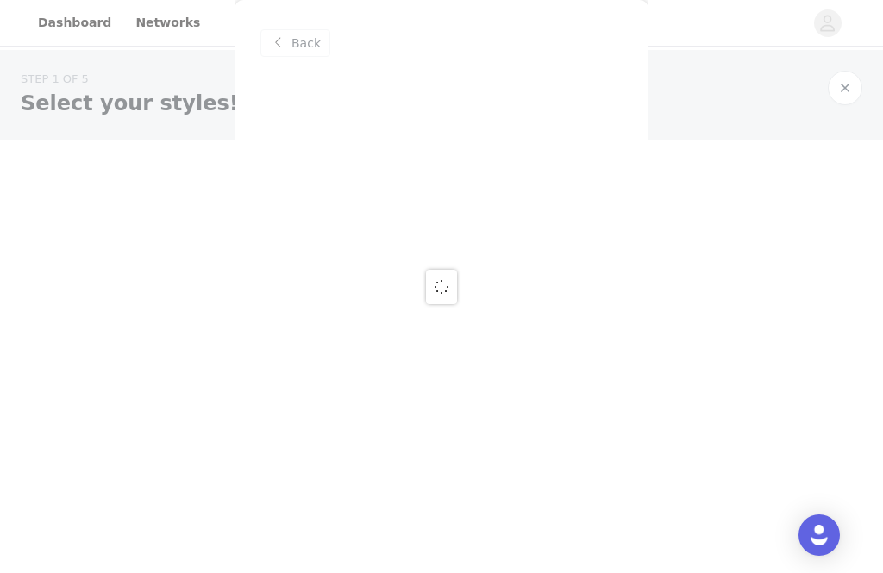
click at [857, 98] on div at bounding box center [441, 286] width 883 height 573
click at [748, 224] on div at bounding box center [441, 286] width 883 height 573
click at [842, 97] on div at bounding box center [441, 286] width 883 height 573
click at [861, 99] on div at bounding box center [441, 286] width 883 height 573
click at [871, 84] on div at bounding box center [441, 286] width 883 height 573
